Goal: Task Accomplishment & Management: Manage account settings

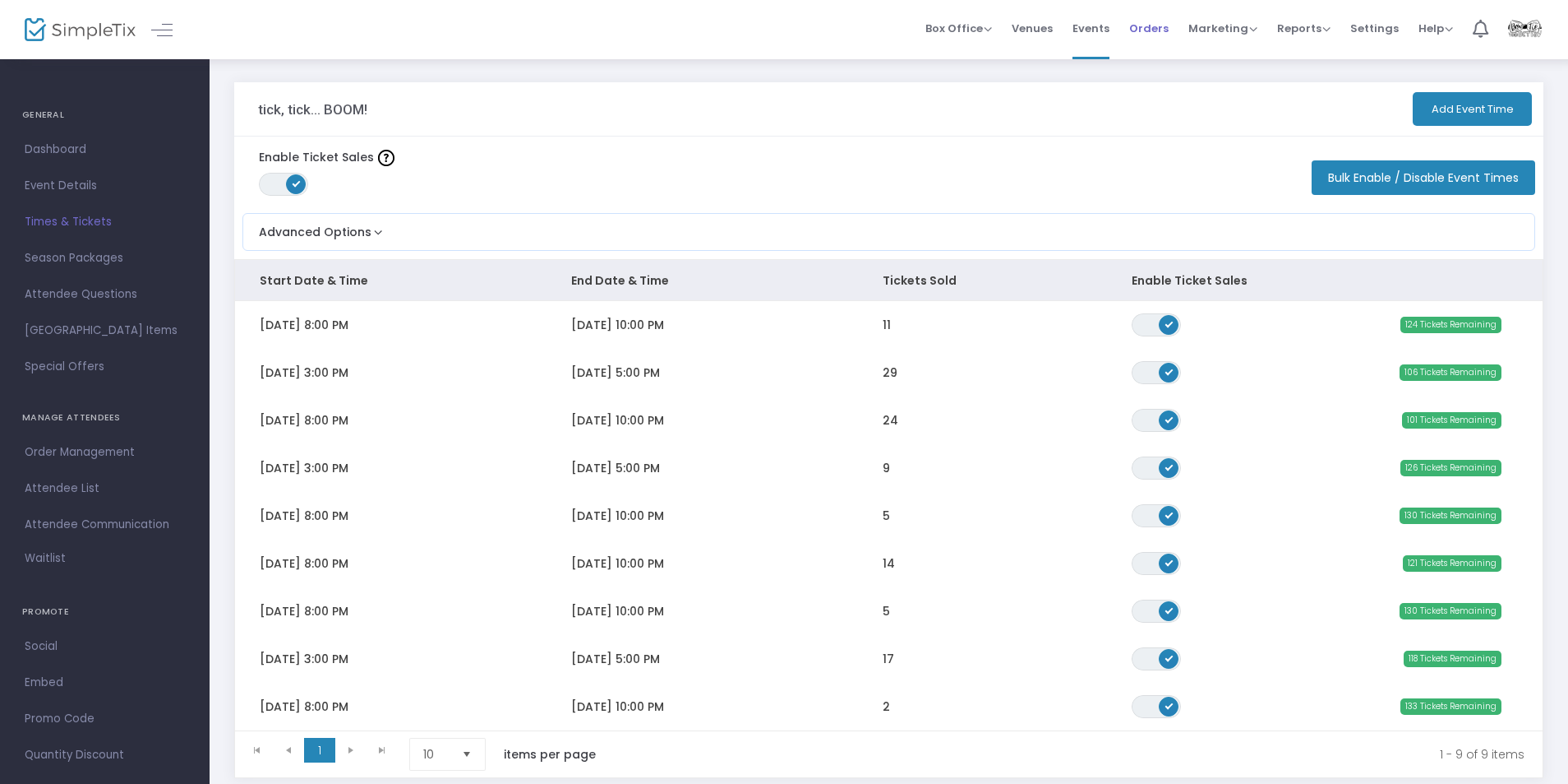
click at [1138, 32] on span "Orders" at bounding box center [1149, 28] width 40 height 42
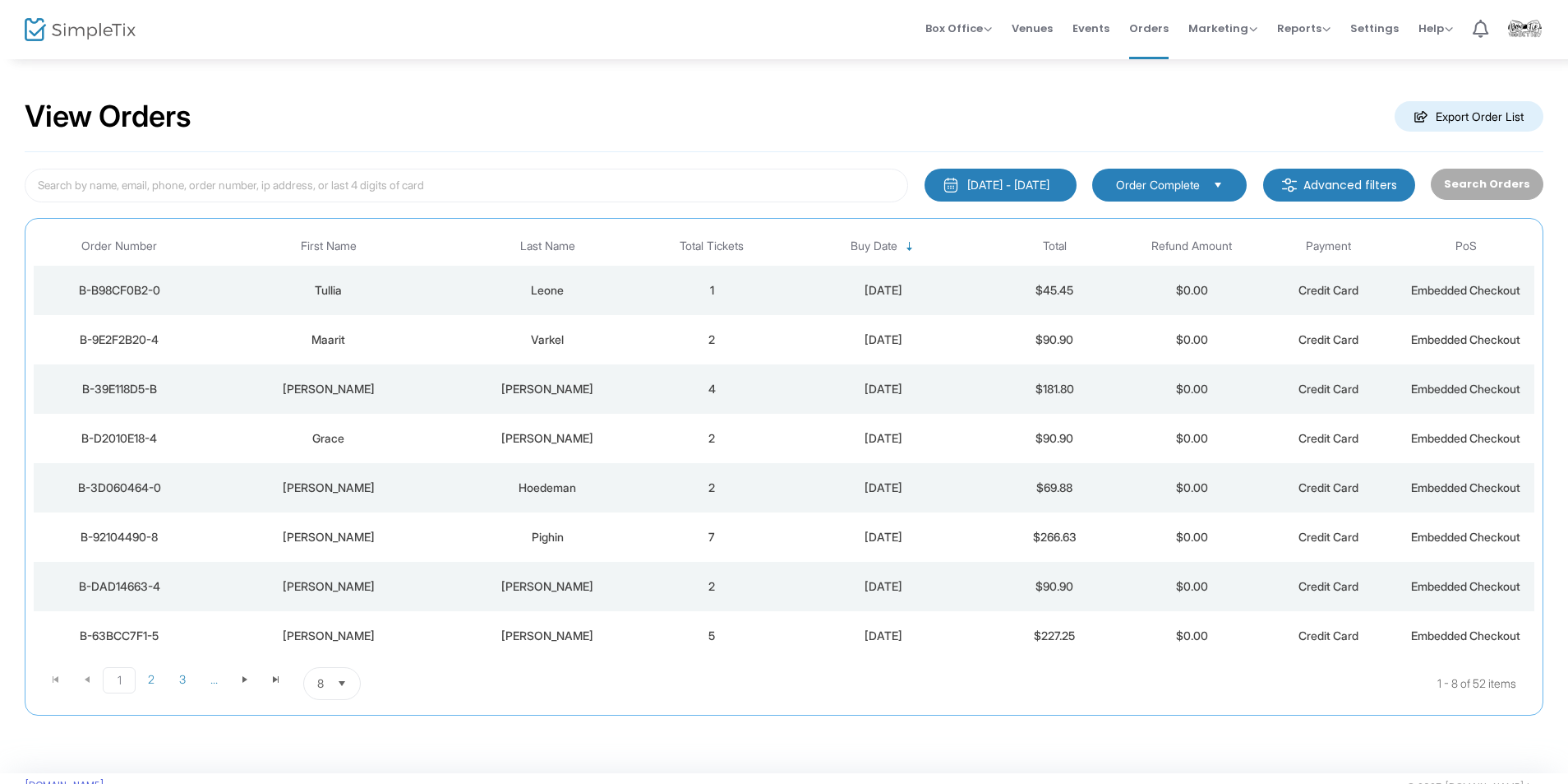
click at [447, 347] on div "Maarit" at bounding box center [327, 339] width 238 height 17
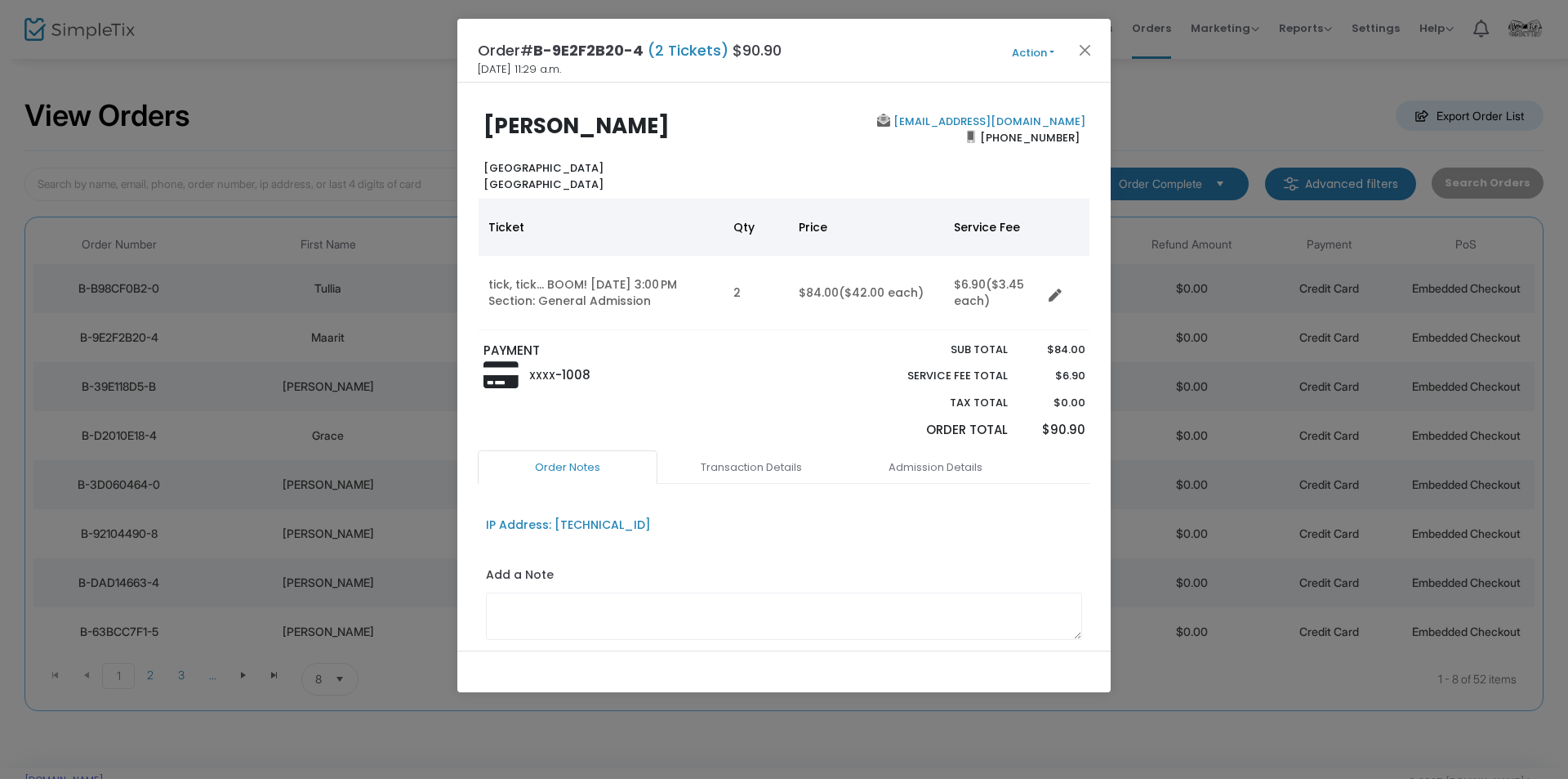
click at [1024, 38] on div "Order# B-9E2F2B20-4 (2 Tickets) $90.90 2025-08-26 11:29 a.m. Action Mark Admitt…" at bounding box center [784, 50] width 654 height 64
click at [1023, 51] on button "Action" at bounding box center [1033, 53] width 98 height 18
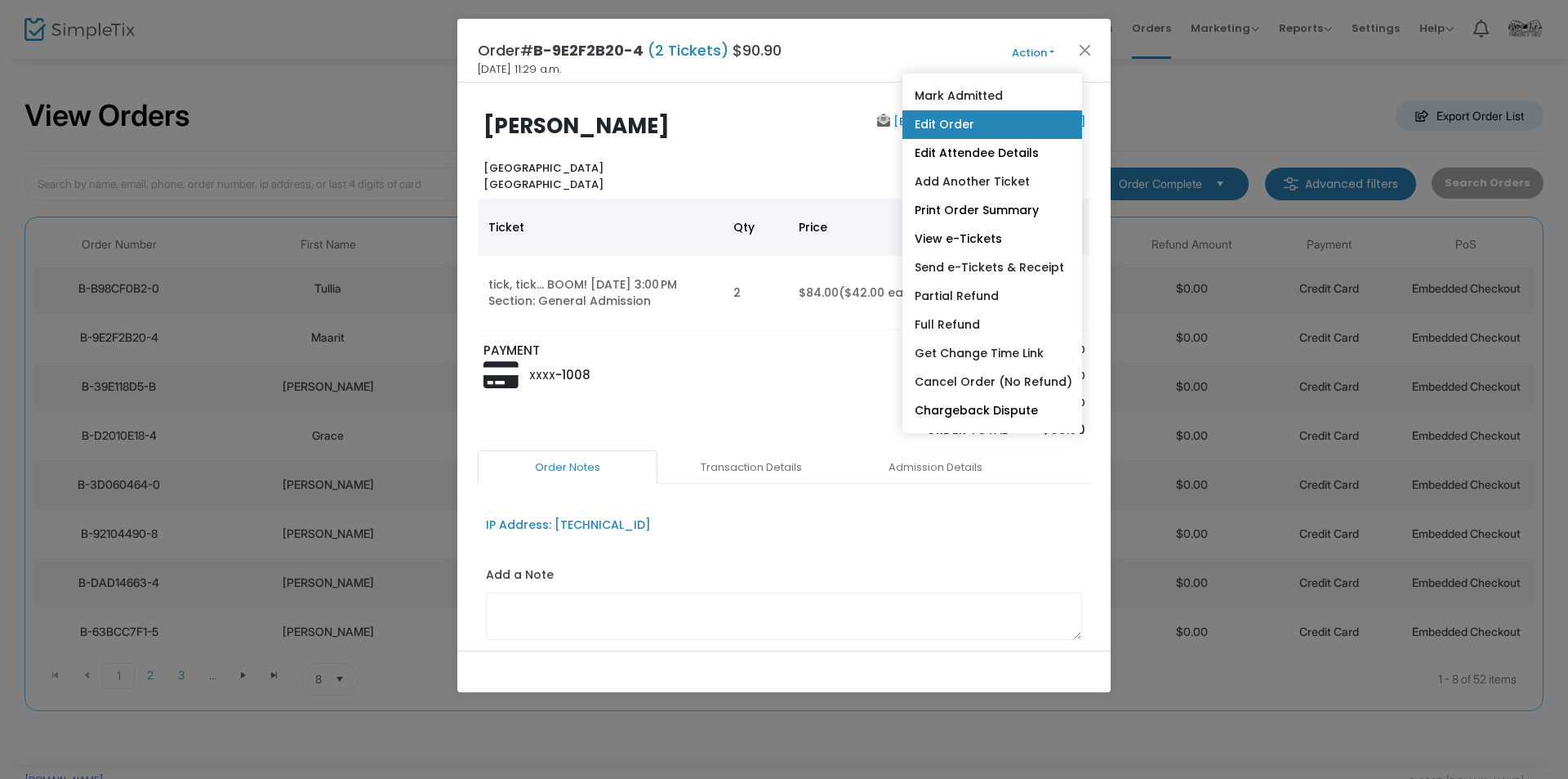
click at [972, 121] on link "Edit Order" at bounding box center [992, 124] width 180 height 28
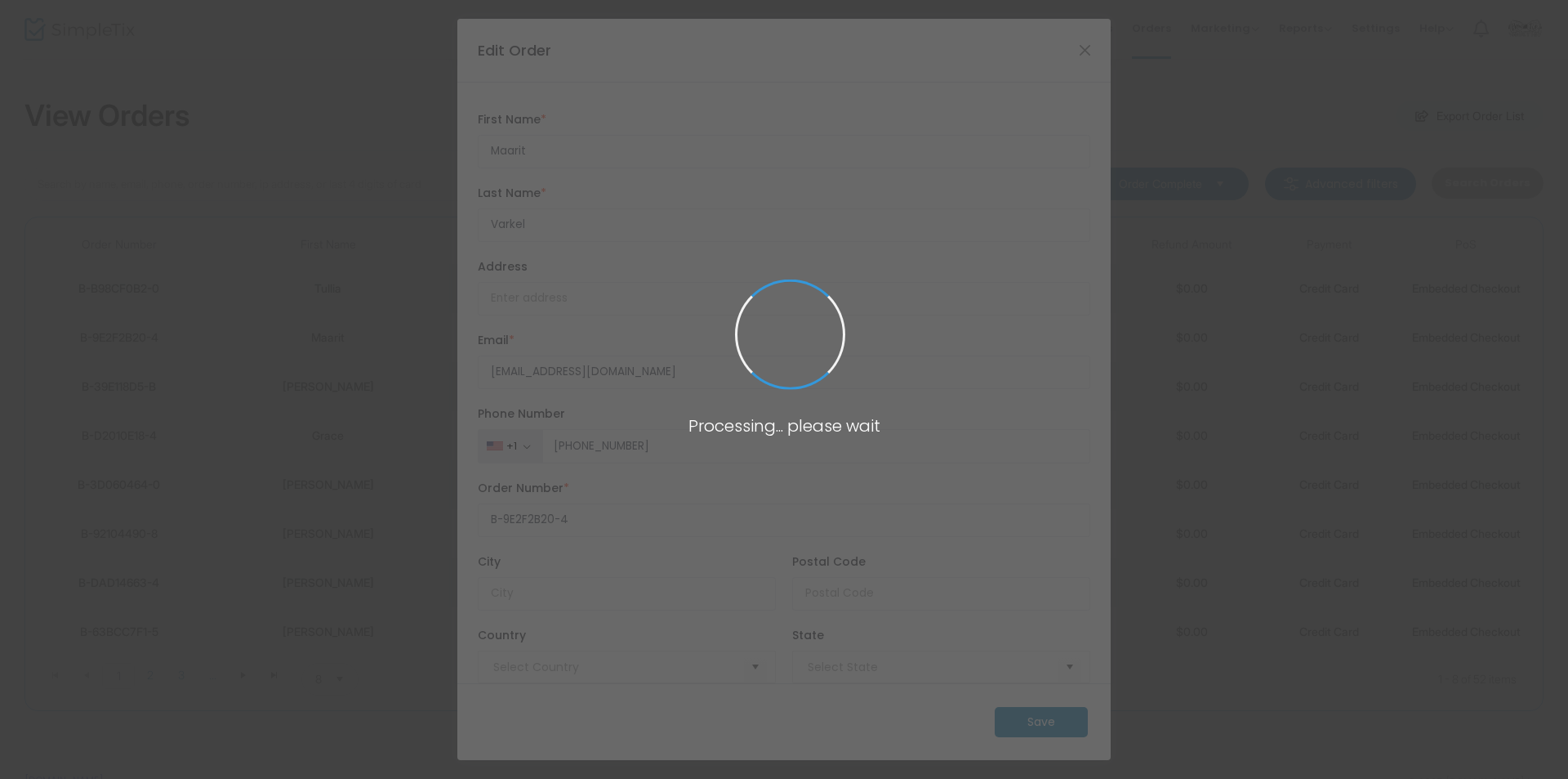
type input "[GEOGRAPHIC_DATA]"
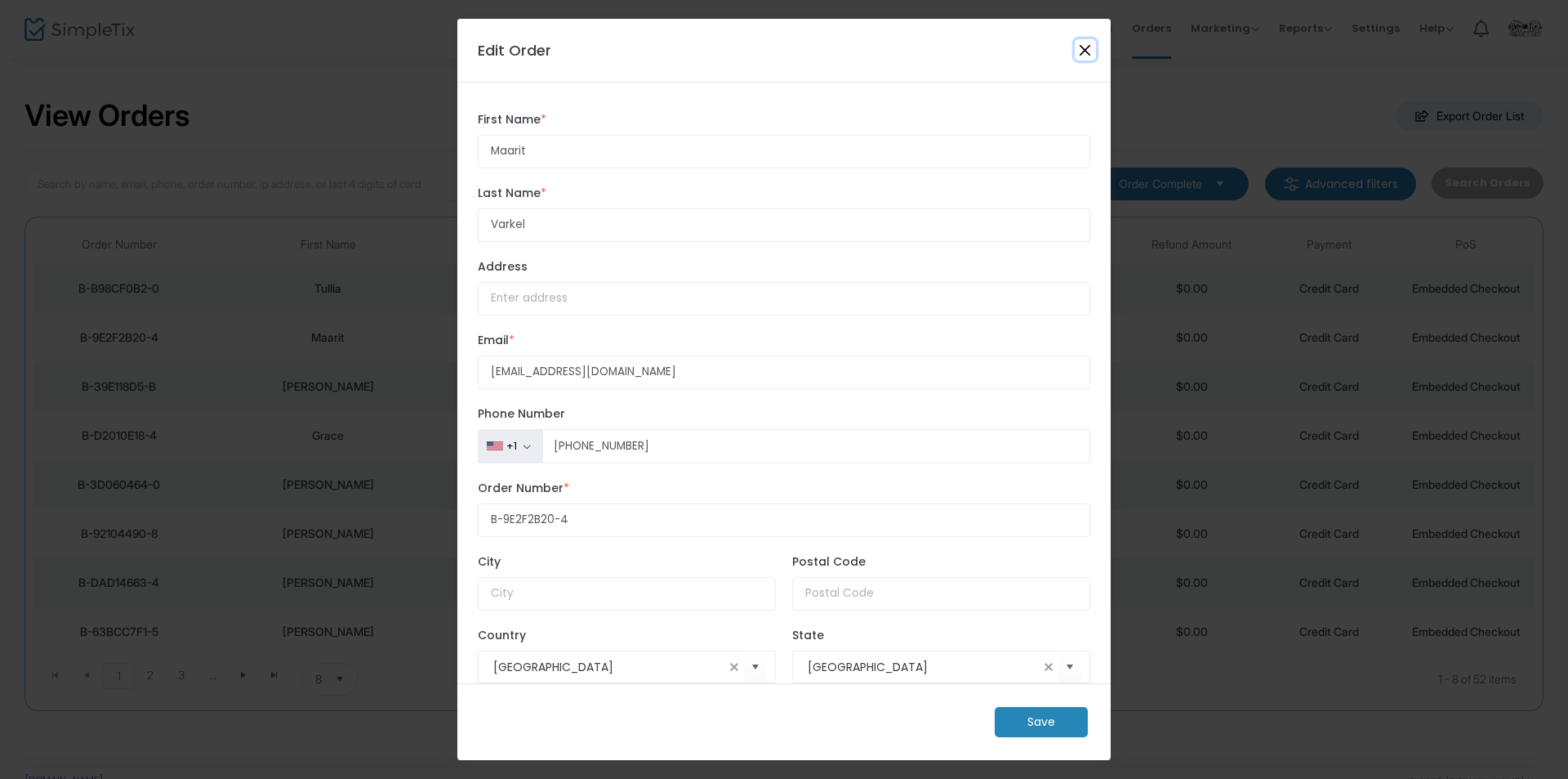
click at [1076, 51] on button "Close" at bounding box center [1086, 50] width 22 height 22
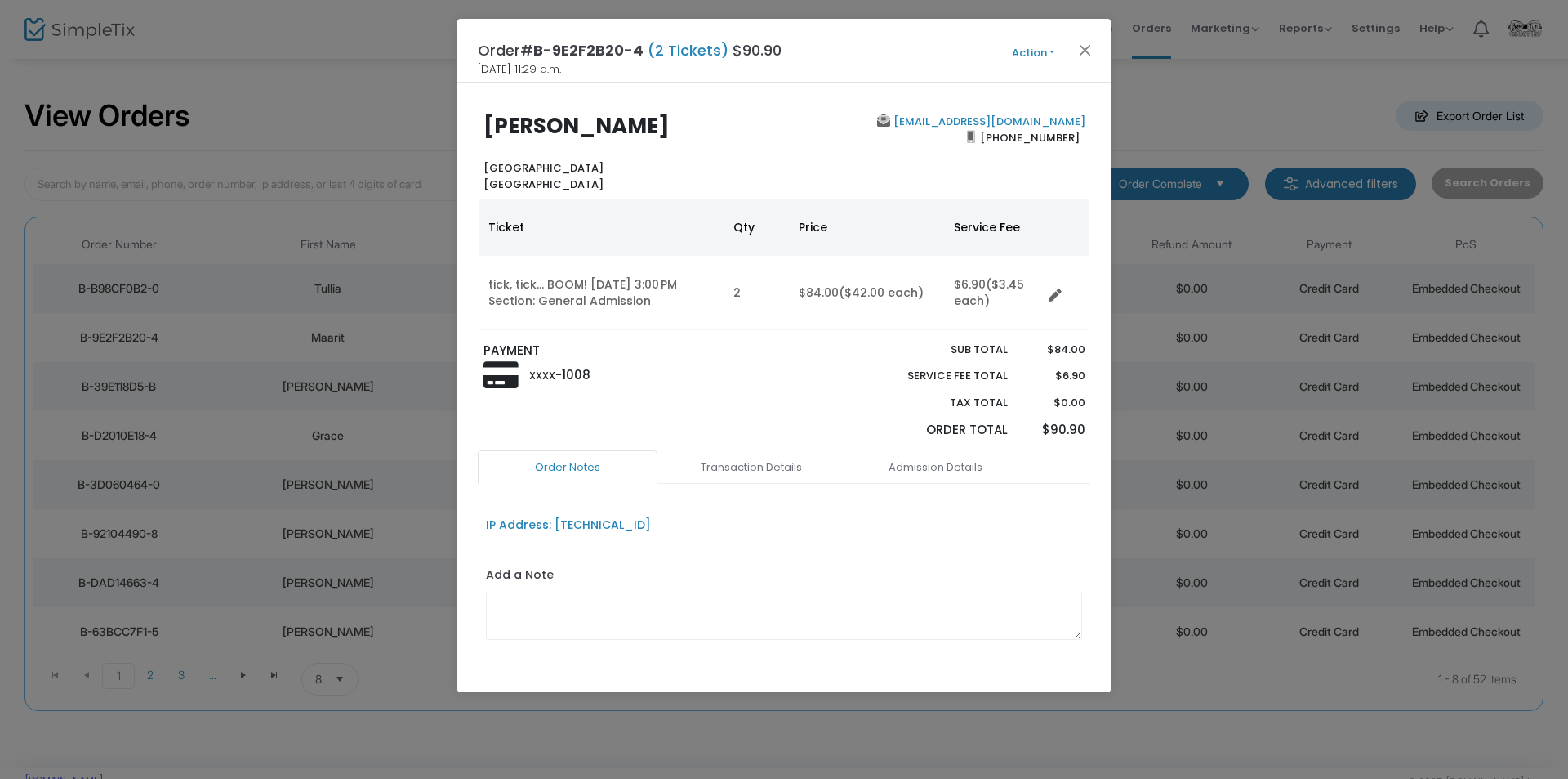
click at [1031, 54] on button "Action" at bounding box center [1033, 53] width 98 height 18
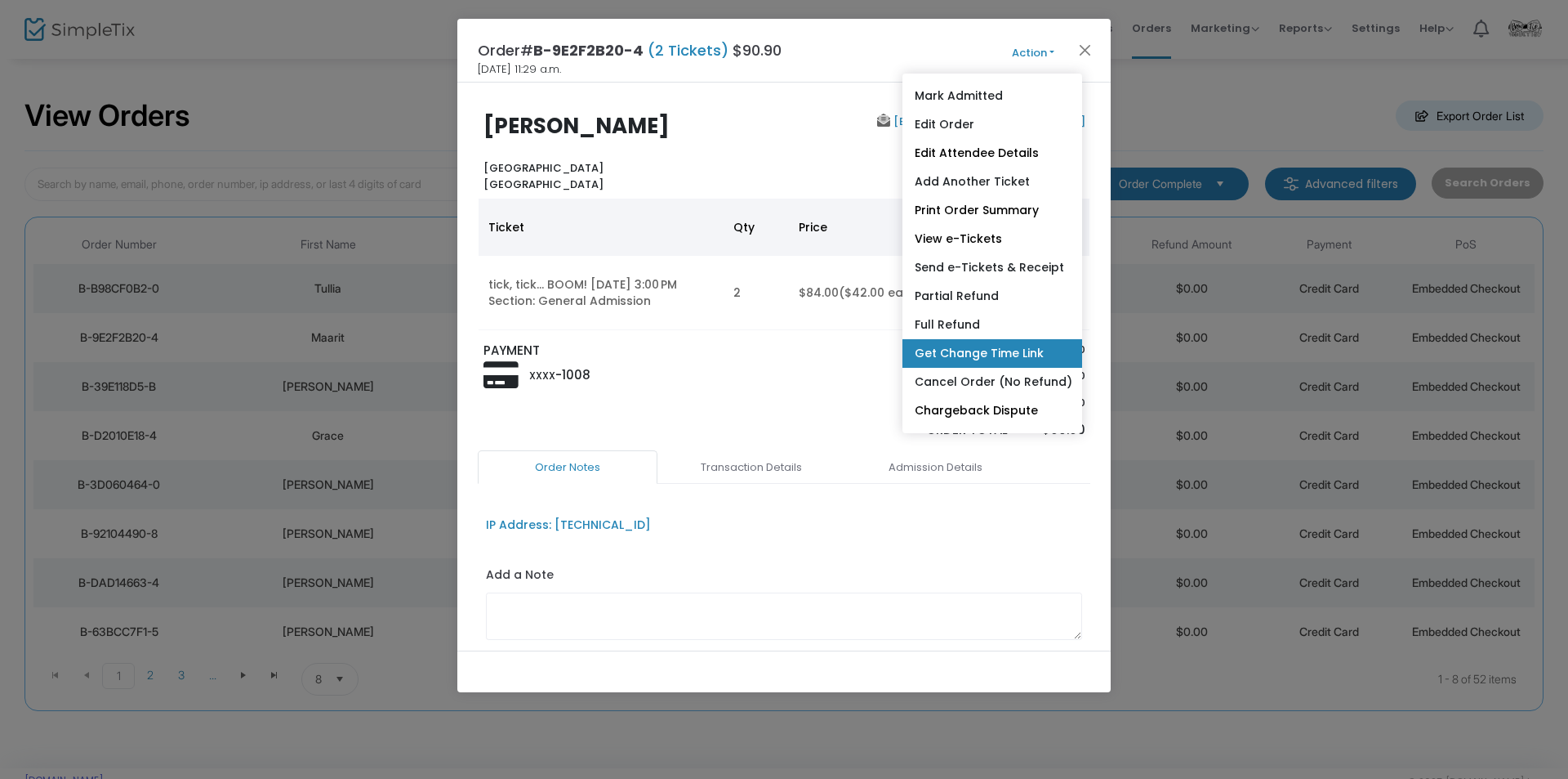
click at [984, 350] on link "Get Change Time Link" at bounding box center [992, 353] width 180 height 28
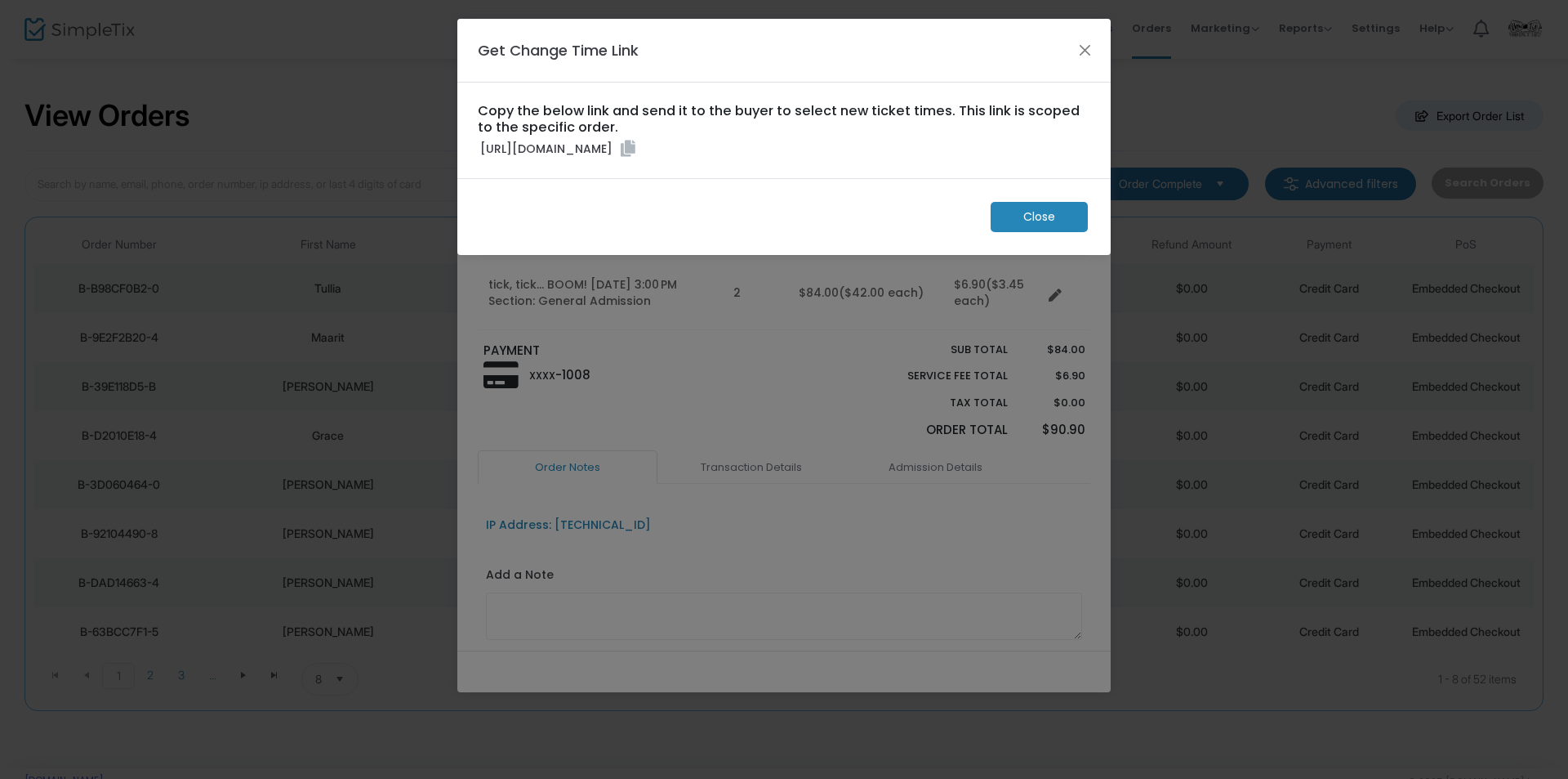
click at [635, 157] on icon at bounding box center [627, 148] width 15 height 17
click at [229, 164] on ngb-modal-window "Get Change Time Link Copy the below link and send it to the buyer to select new…" at bounding box center [784, 389] width 1568 height 779
click at [1062, 232] on m-button "Close" at bounding box center [1039, 216] width 97 height 30
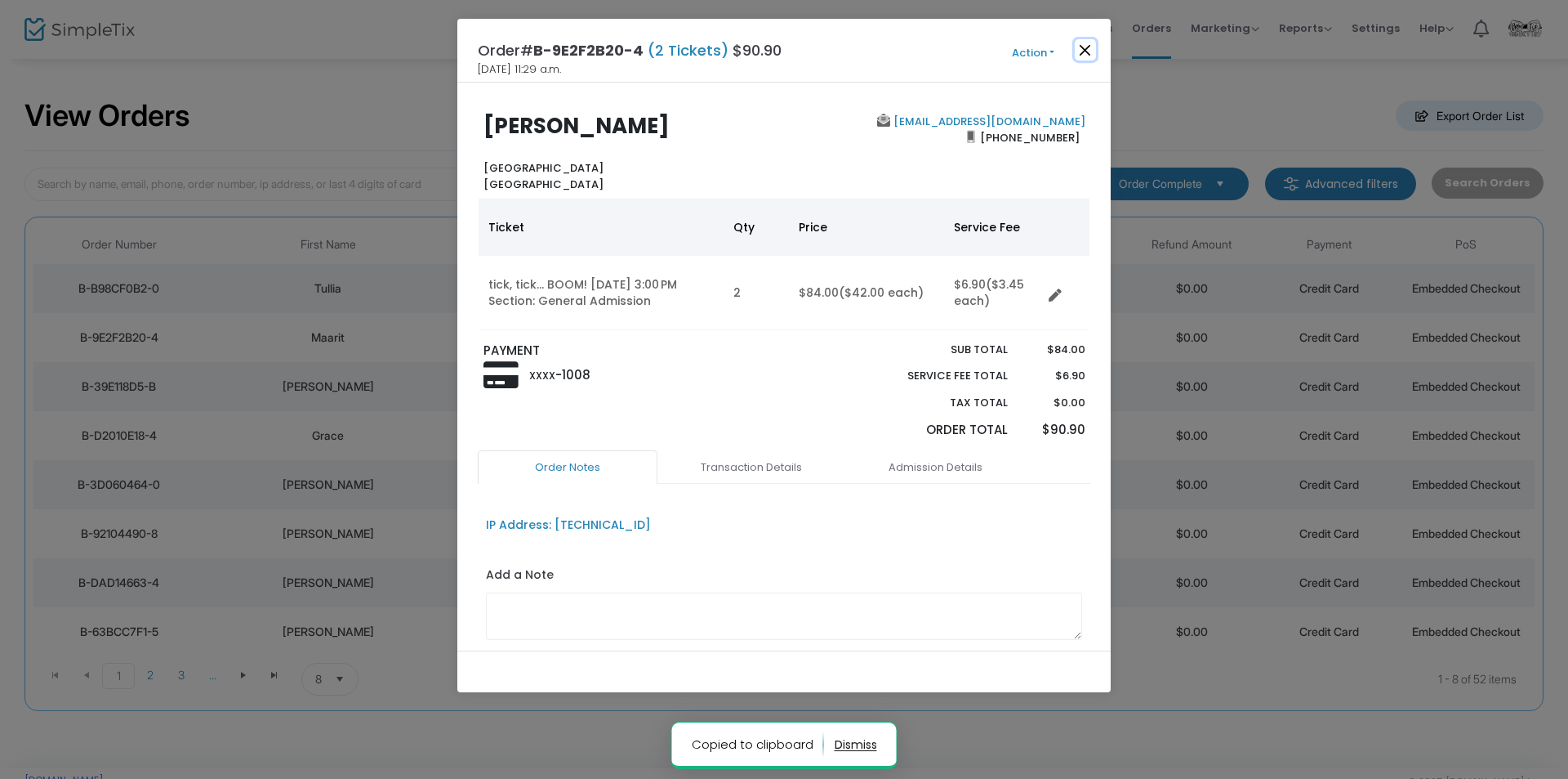
click at [1086, 42] on button "Close" at bounding box center [1086, 50] width 22 height 22
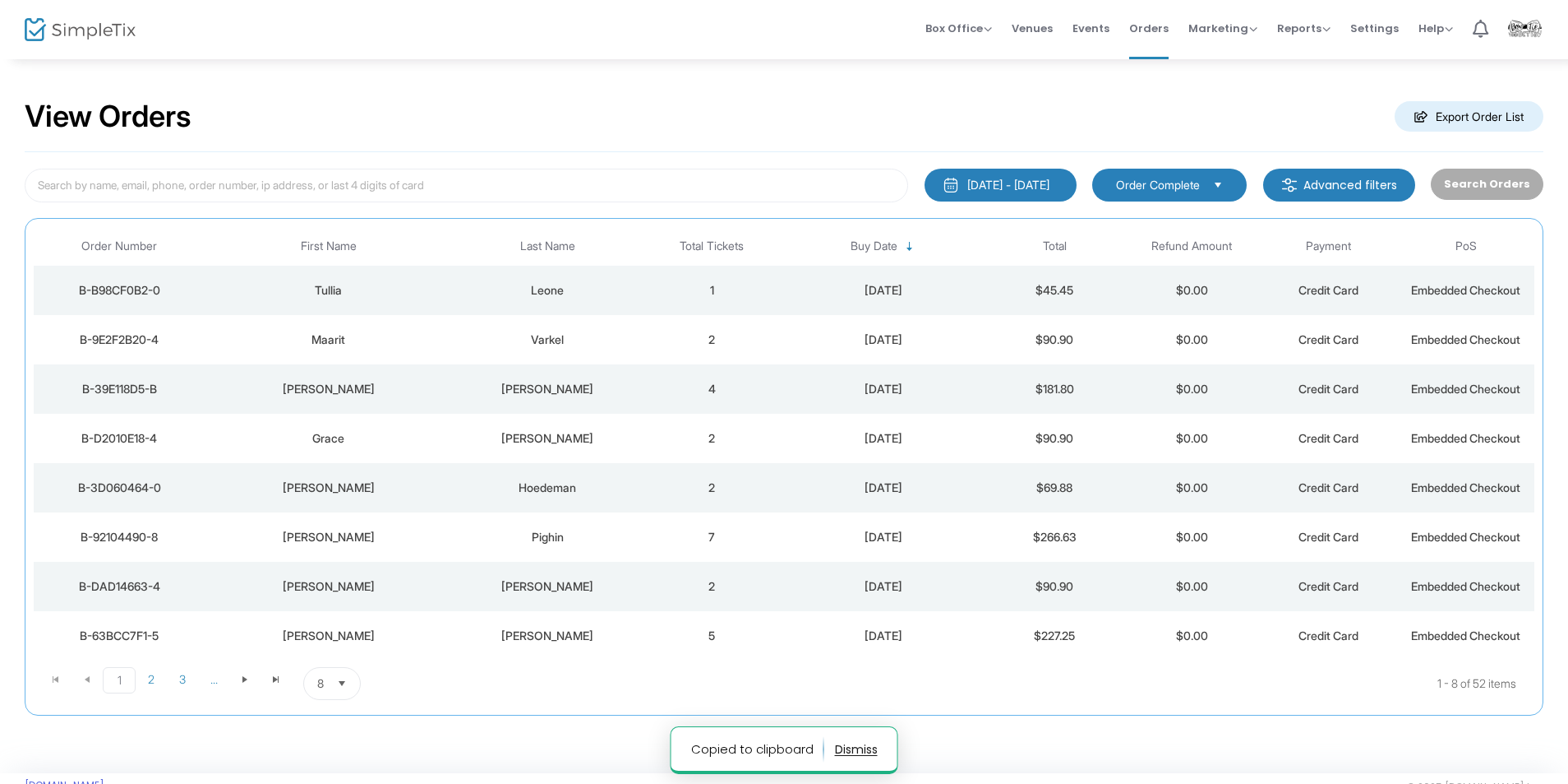
click at [587, 287] on div "Leone" at bounding box center [548, 290] width 184 height 17
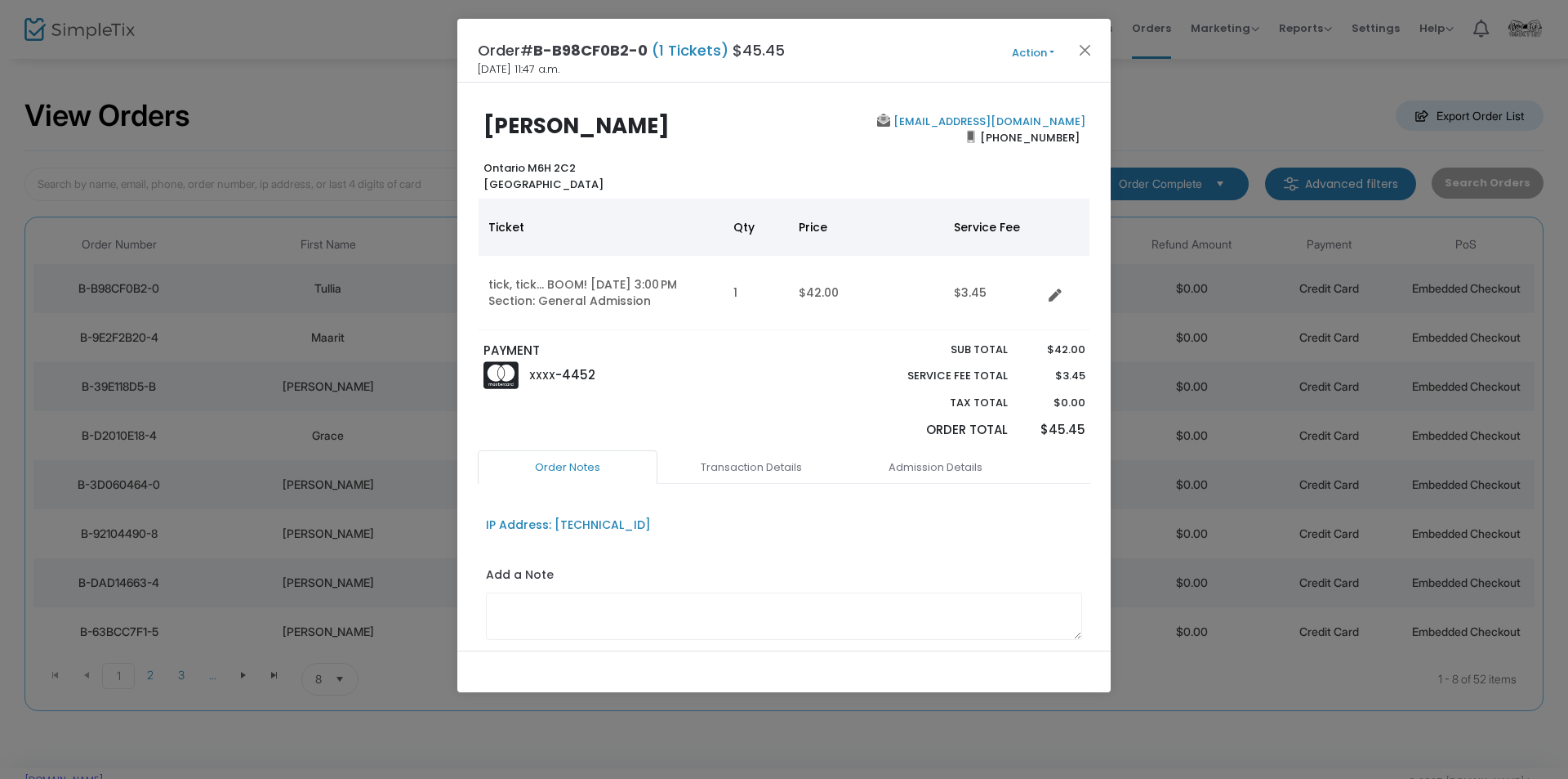
click at [1031, 53] on button "Action" at bounding box center [1033, 53] width 98 height 18
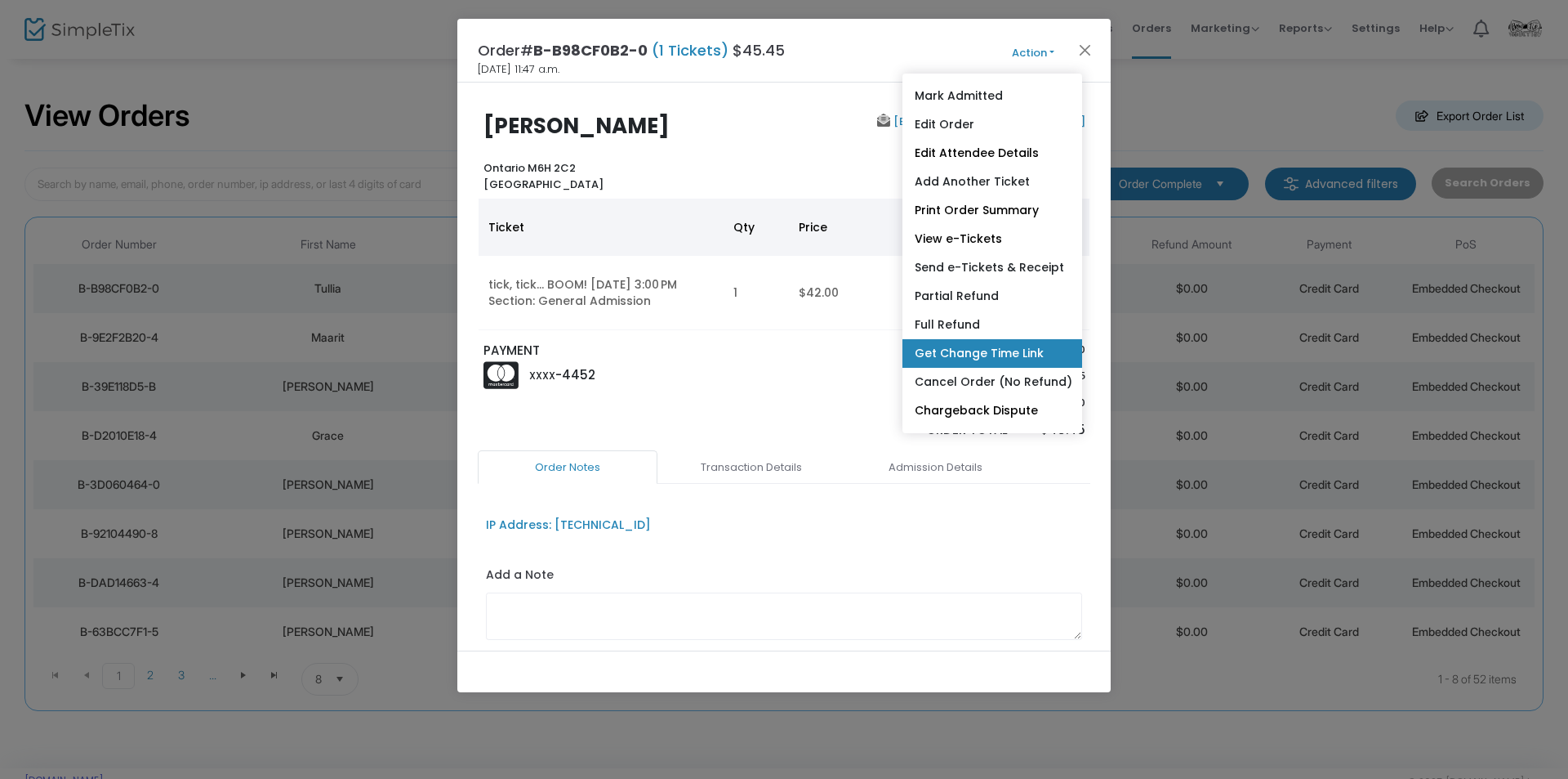
click at [989, 347] on link "Get Change Time Link" at bounding box center [992, 353] width 180 height 28
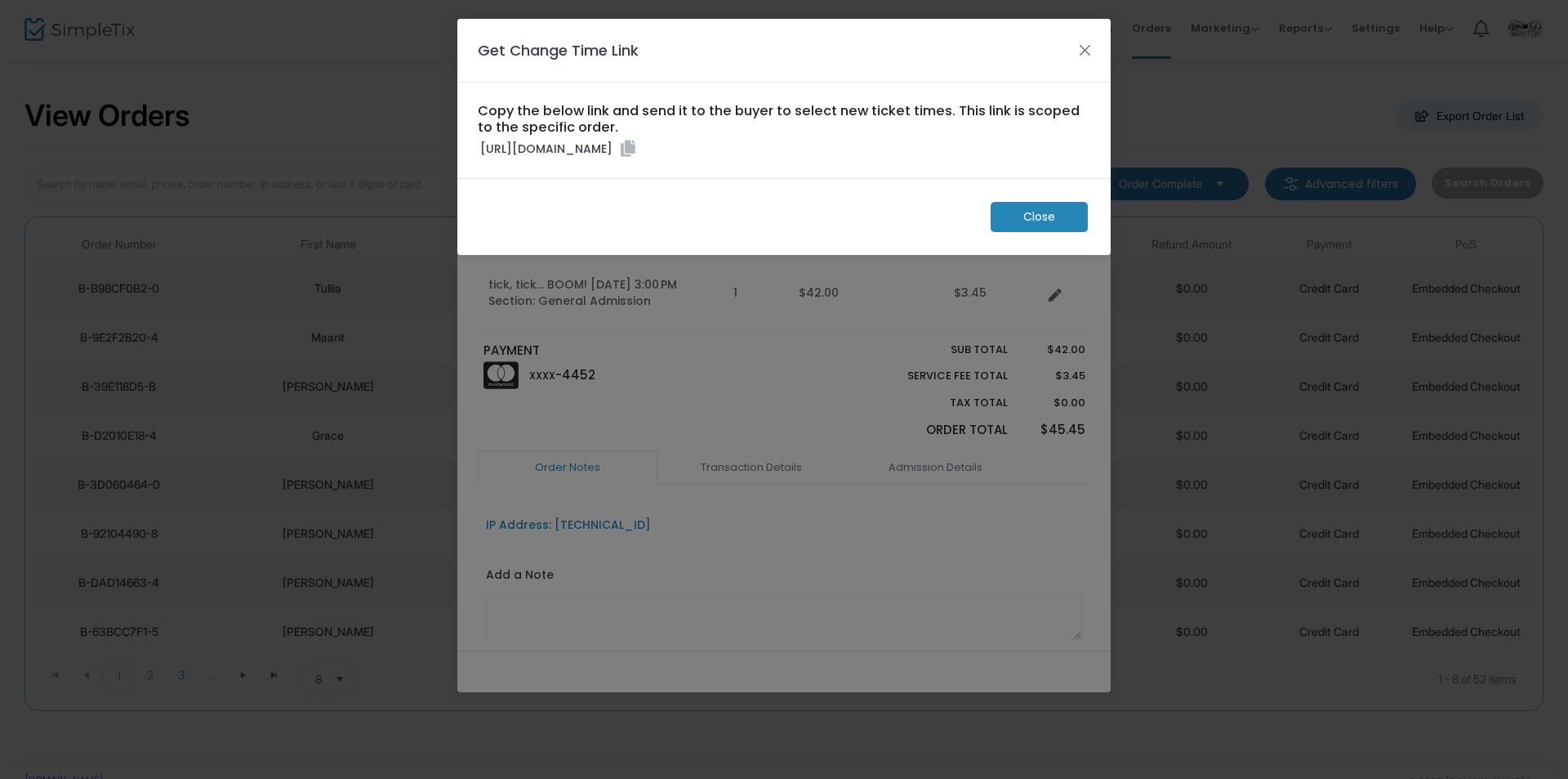
click at [635, 157] on icon at bounding box center [627, 148] width 15 height 17
click at [1015, 232] on m-button "Close" at bounding box center [1039, 216] width 97 height 30
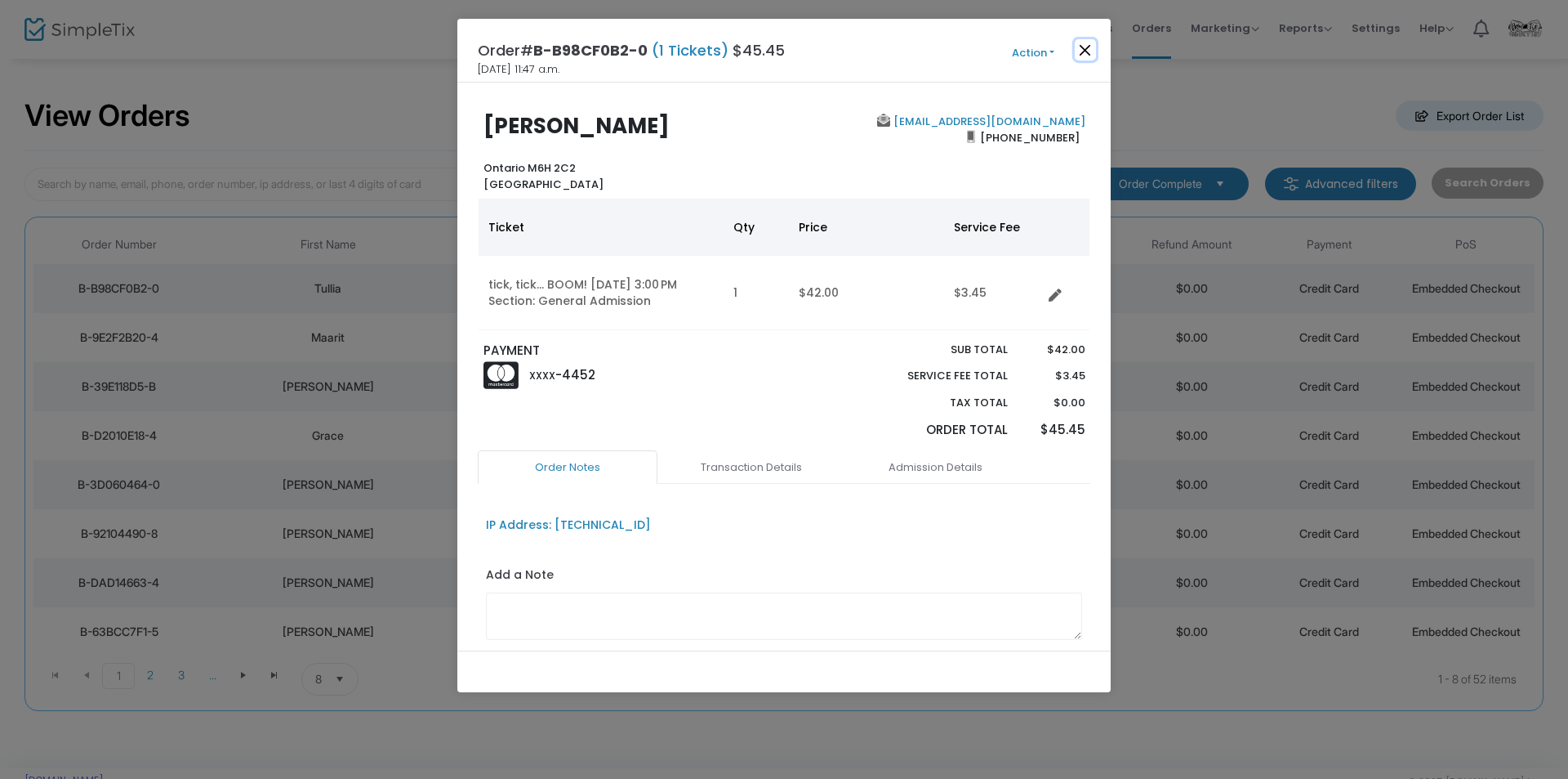
click at [1085, 52] on button "Close" at bounding box center [1086, 50] width 22 height 22
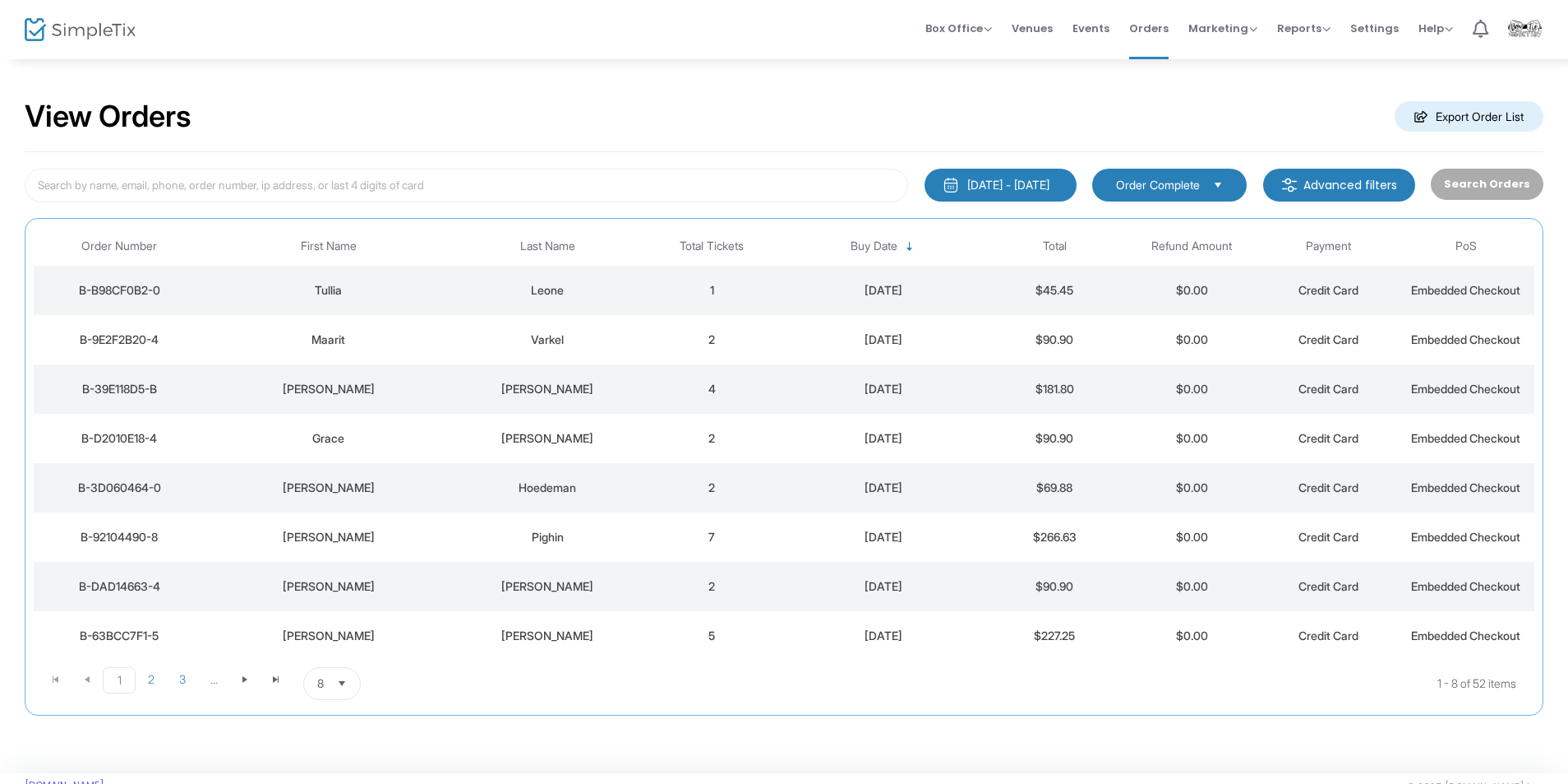
click at [444, 345] on div "Maarit" at bounding box center [327, 339] width 238 height 17
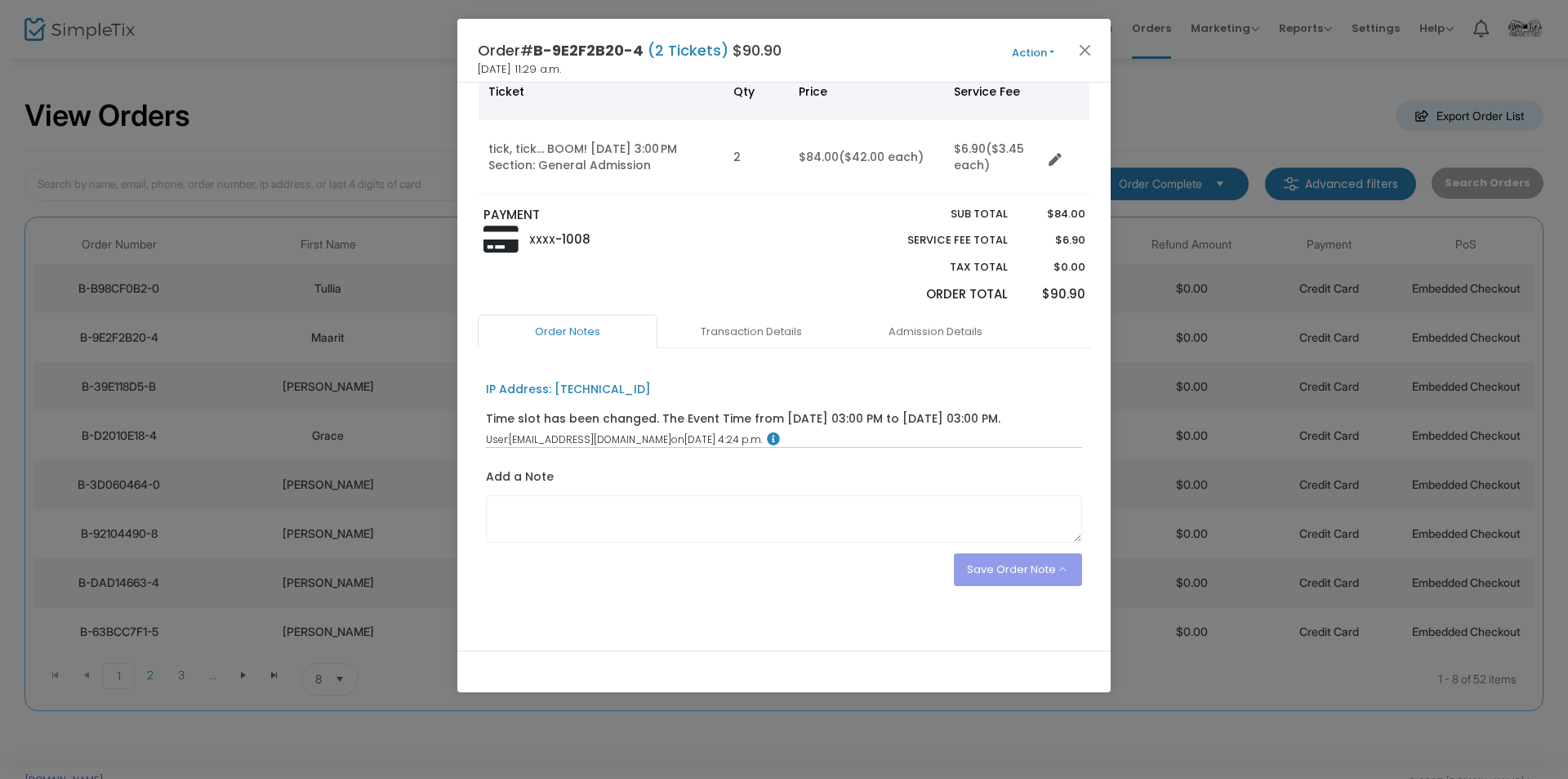
scroll to position [143, 0]
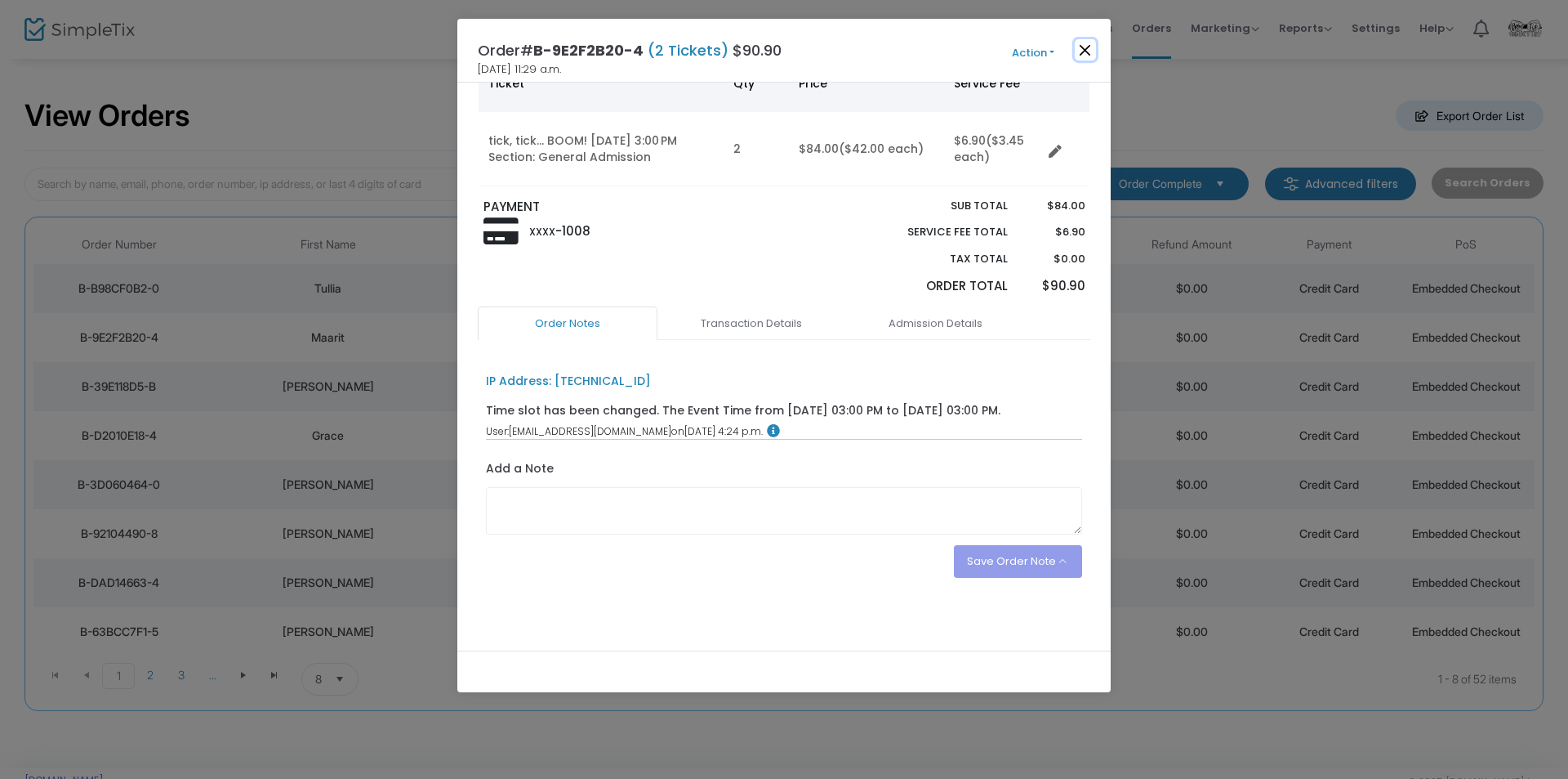
click at [1083, 52] on button "Close" at bounding box center [1086, 50] width 22 height 22
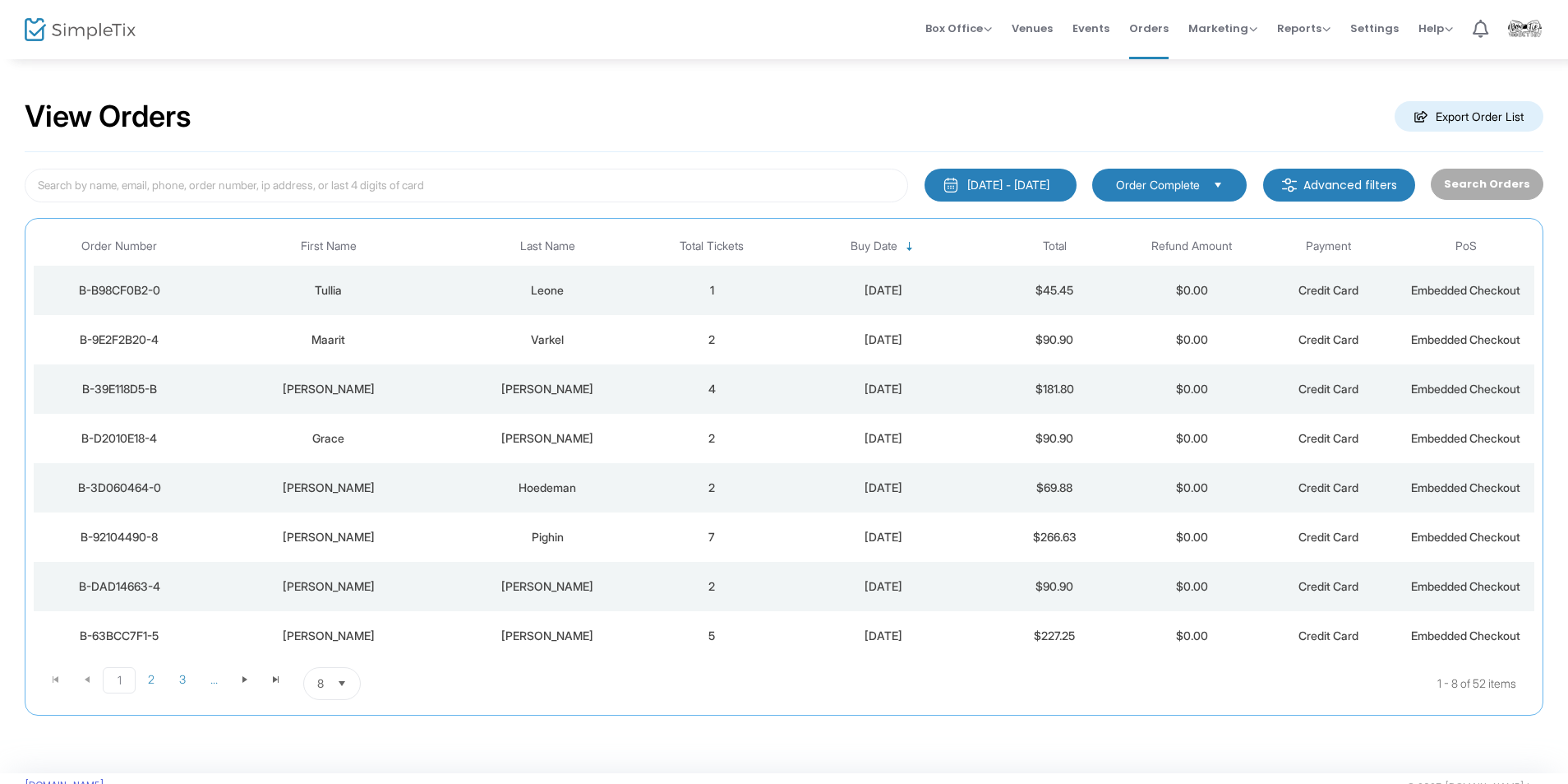
click at [124, 29] on img at bounding box center [80, 30] width 111 height 24
